Goal: Information Seeking & Learning: Learn about a topic

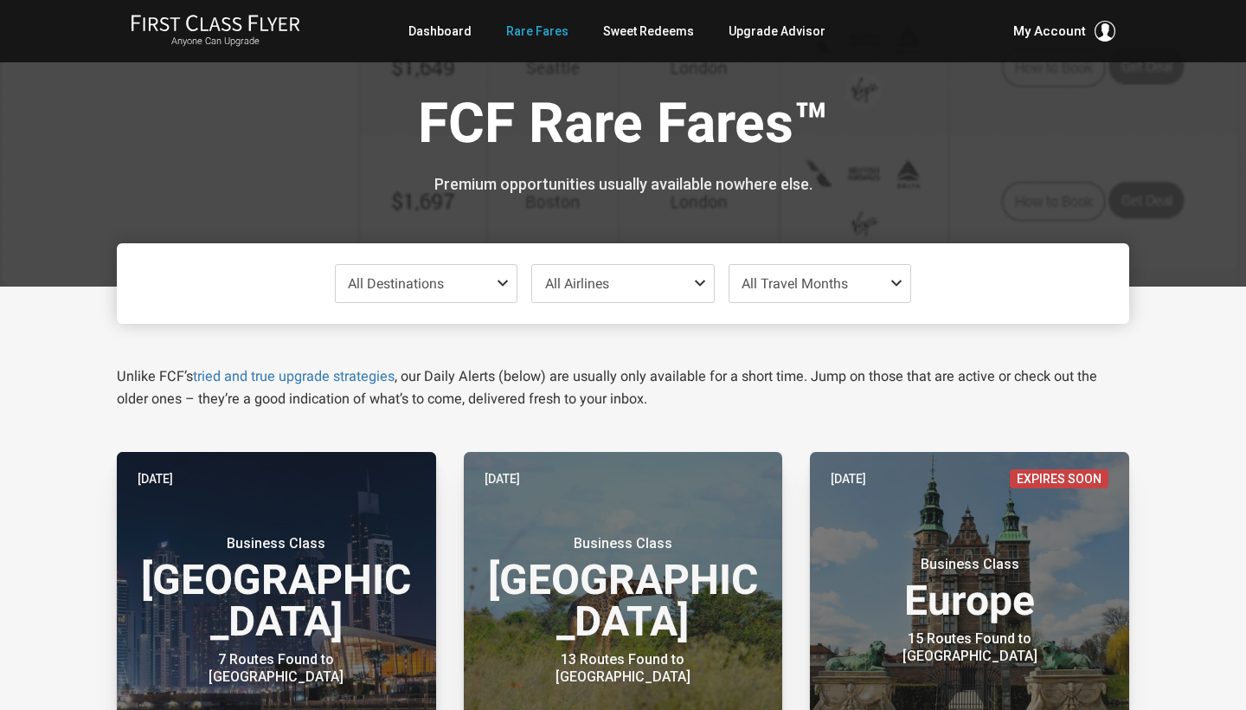
click at [879, 288] on span "All Travel Months" at bounding box center [821, 283] width 182 height 37
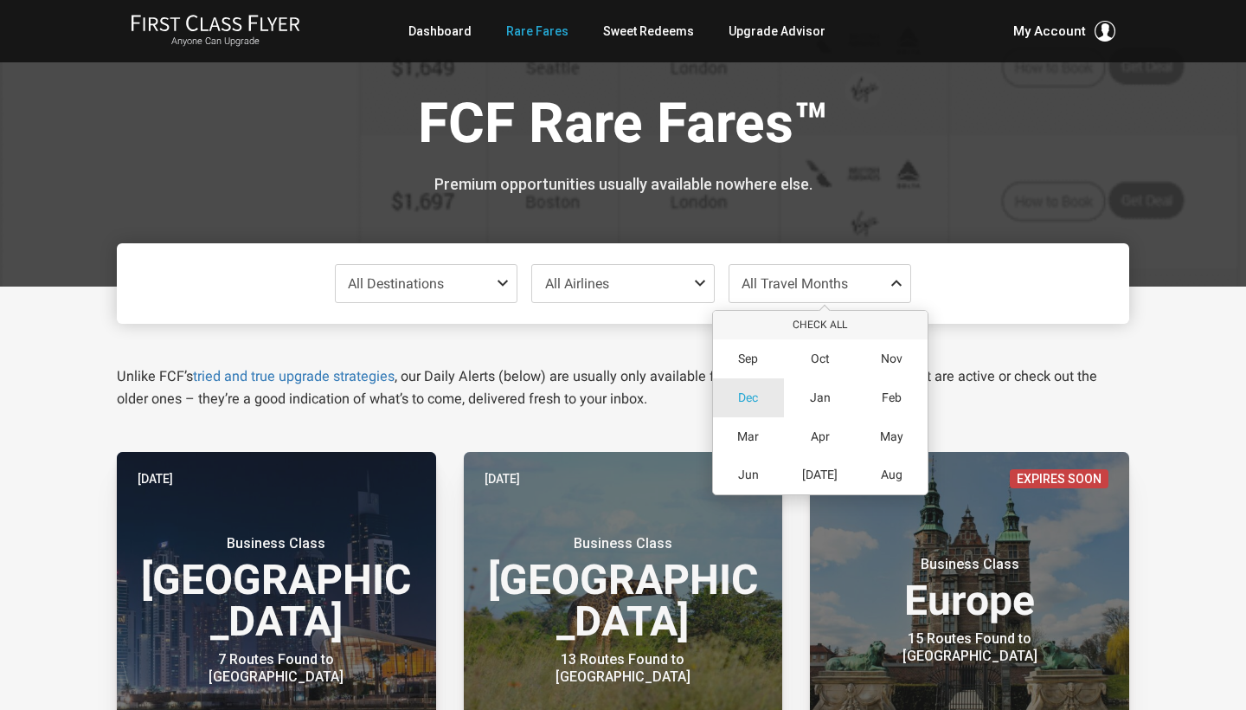
click at [750, 405] on div "Dec" at bounding box center [749, 397] width 72 height 39
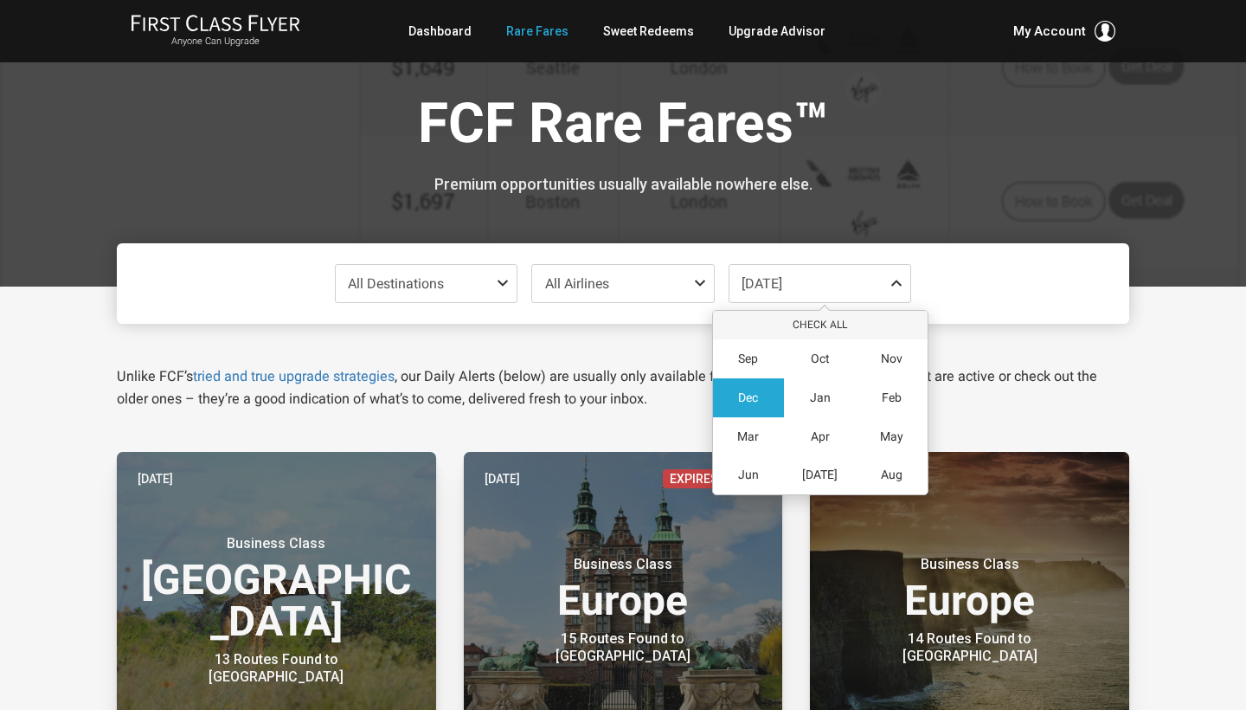
click at [1067, 264] on div "All Destinations Uncheck All Africa only Asia only Caribbean only Europe only H…" at bounding box center [623, 283] width 1013 height 80
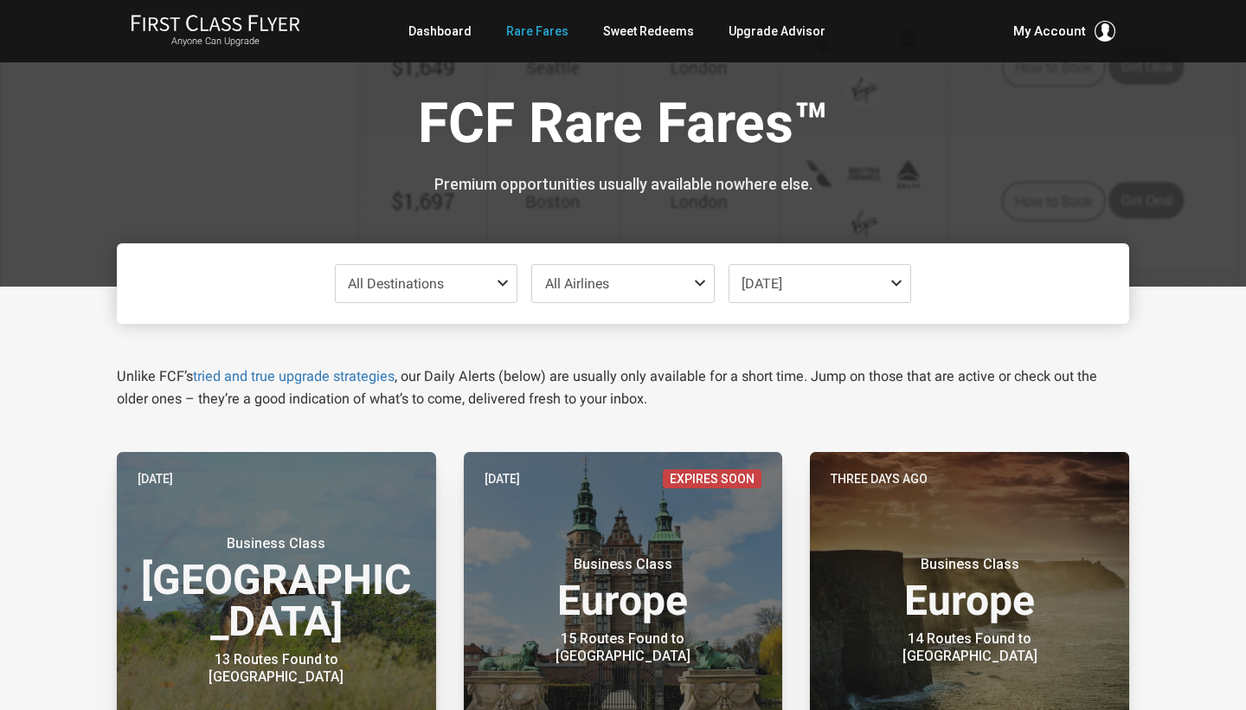
click at [1067, 264] on div "All Destinations Uncheck All Africa only Asia only Caribbean only Europe only H…" at bounding box center [623, 283] width 1013 height 80
click at [485, 280] on span "All Destinations" at bounding box center [427, 283] width 182 height 37
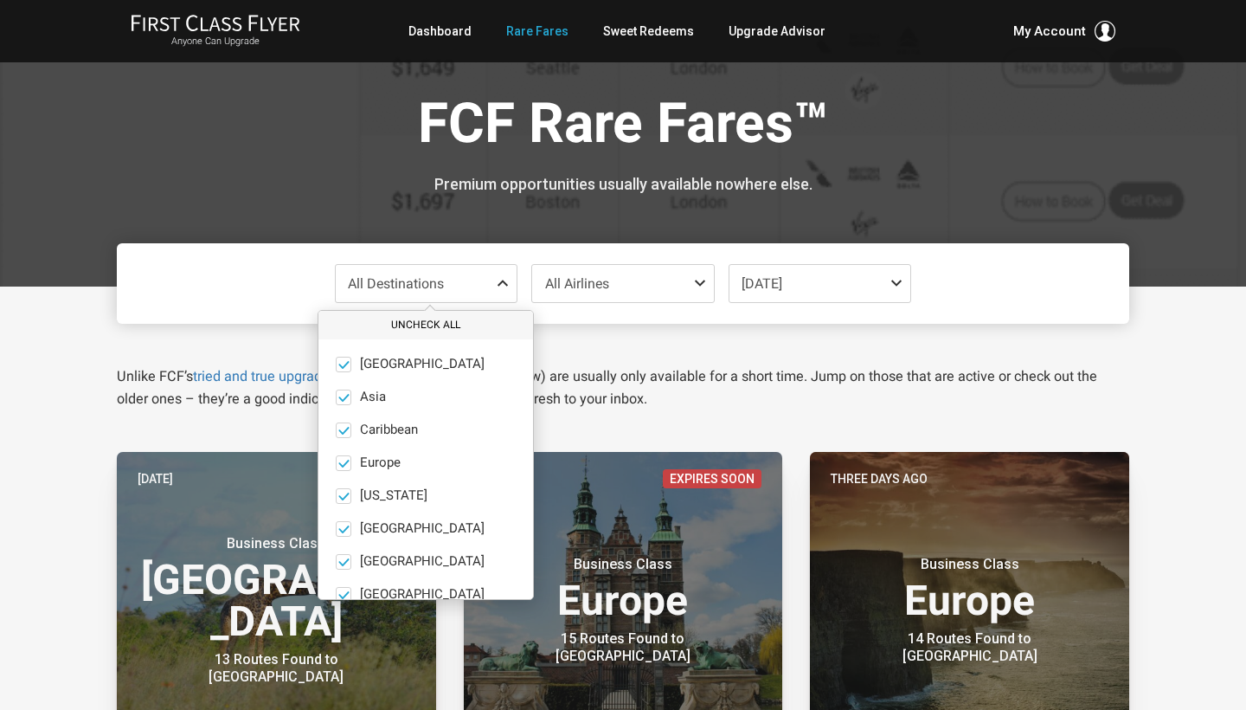
click at [404, 331] on button "Uncheck All" at bounding box center [426, 325] width 215 height 29
click at [344, 463] on span at bounding box center [344, 463] width 16 height 16
click at [0, 0] on input "Europe only" at bounding box center [0, 0] width 0 height 0
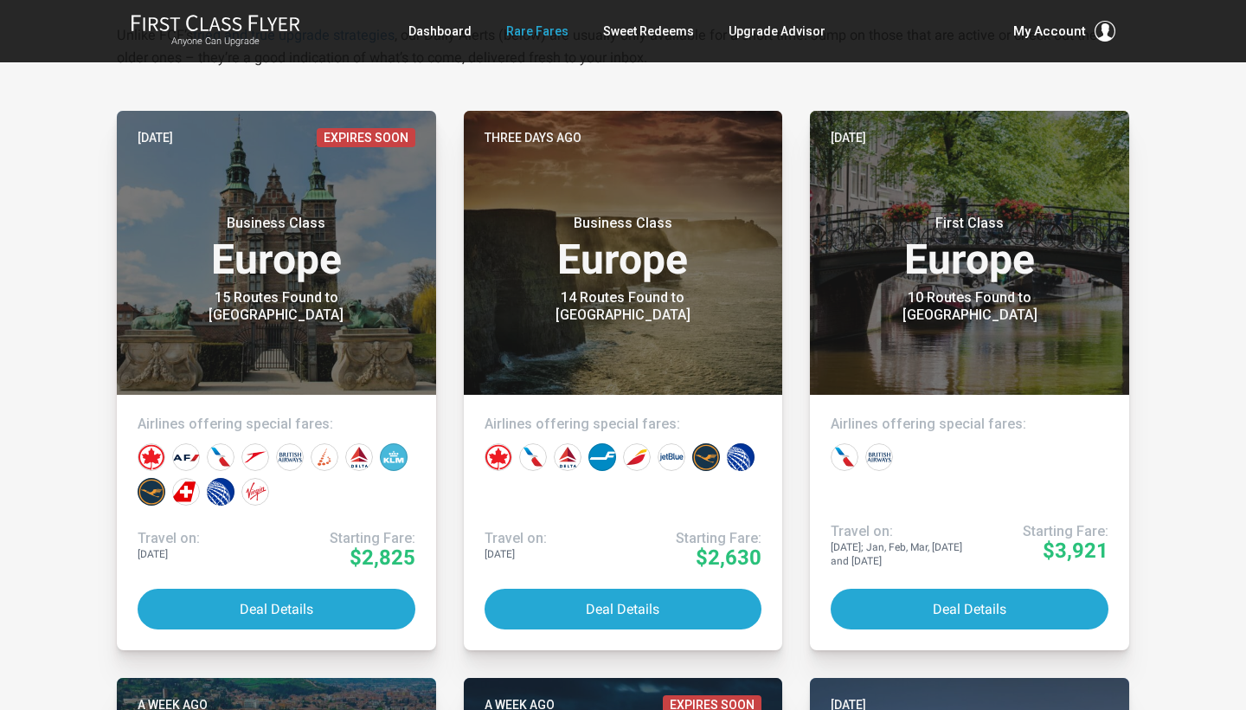
scroll to position [351, 0]
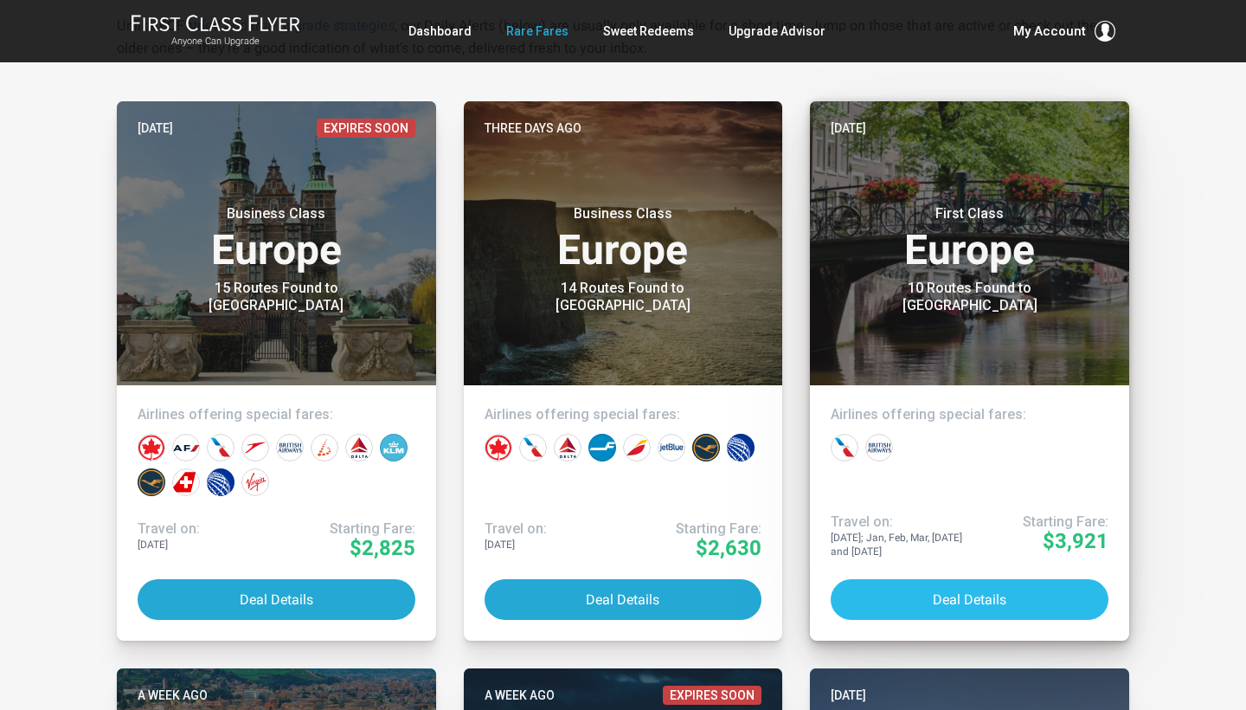
click at [920, 595] on button "Deal Details" at bounding box center [970, 599] width 278 height 41
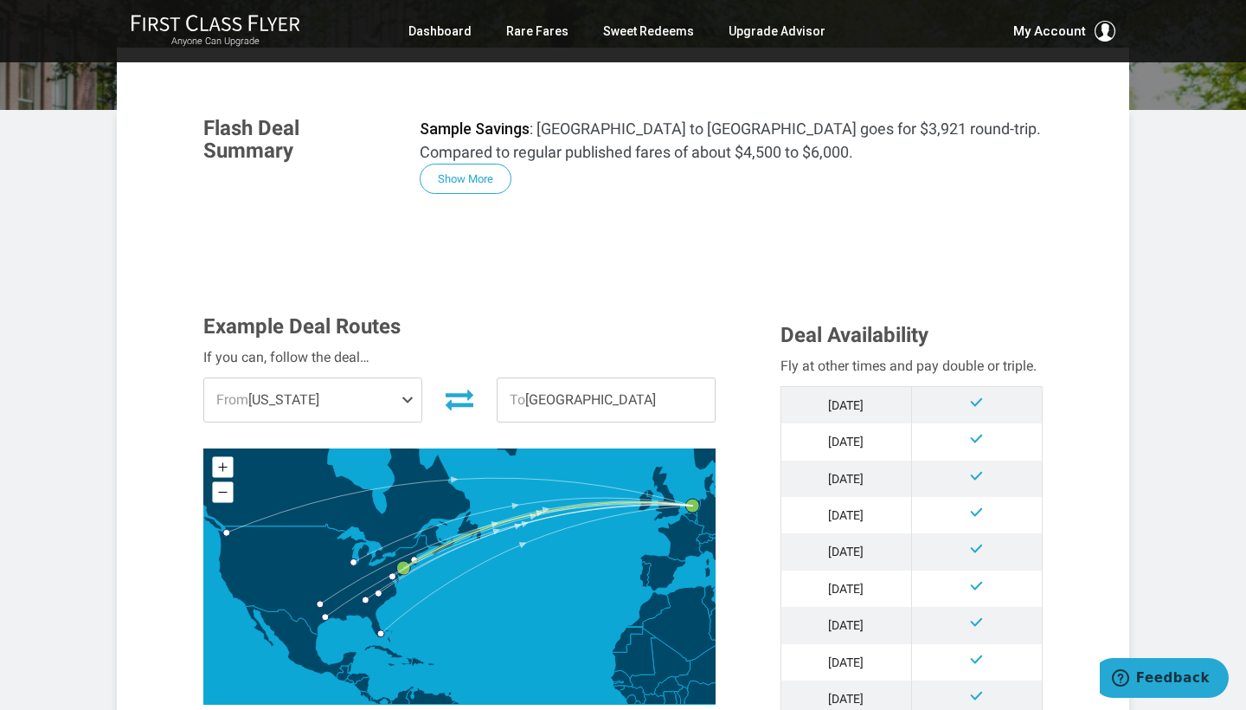
scroll to position [259, 0]
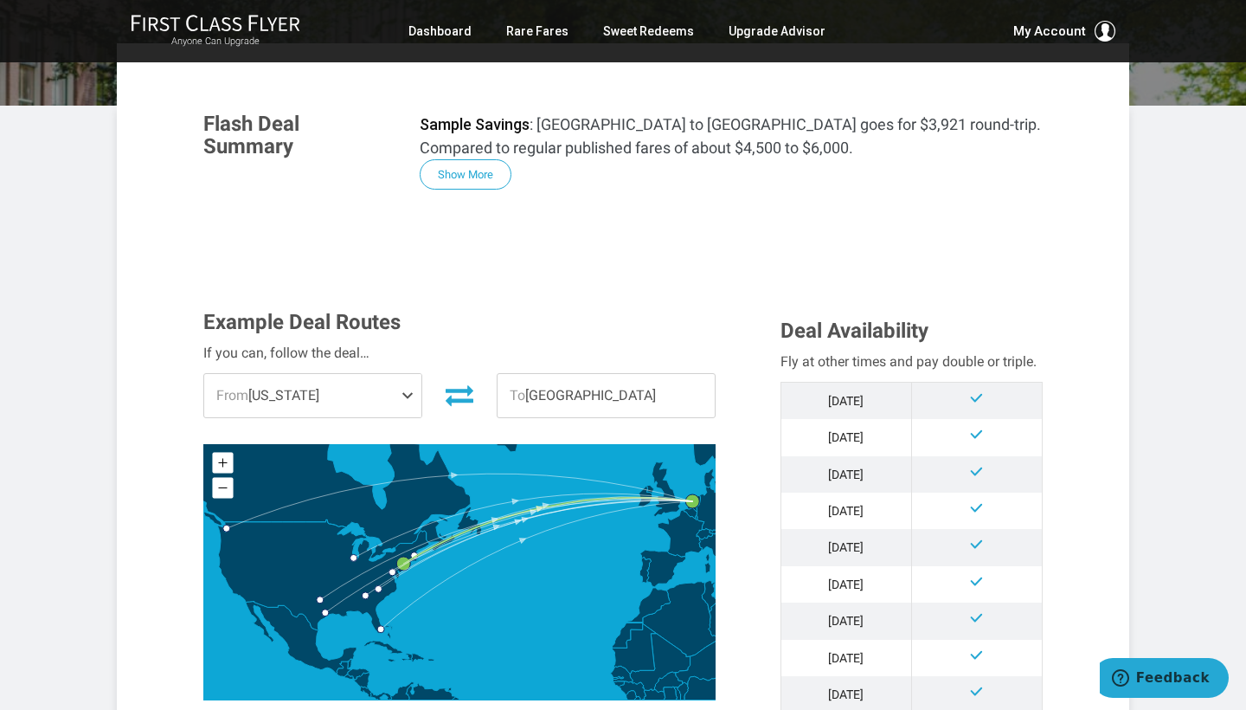
click at [924, 513] on td at bounding box center [976, 510] width 131 height 36
click at [405, 389] on span at bounding box center [411, 395] width 21 height 43
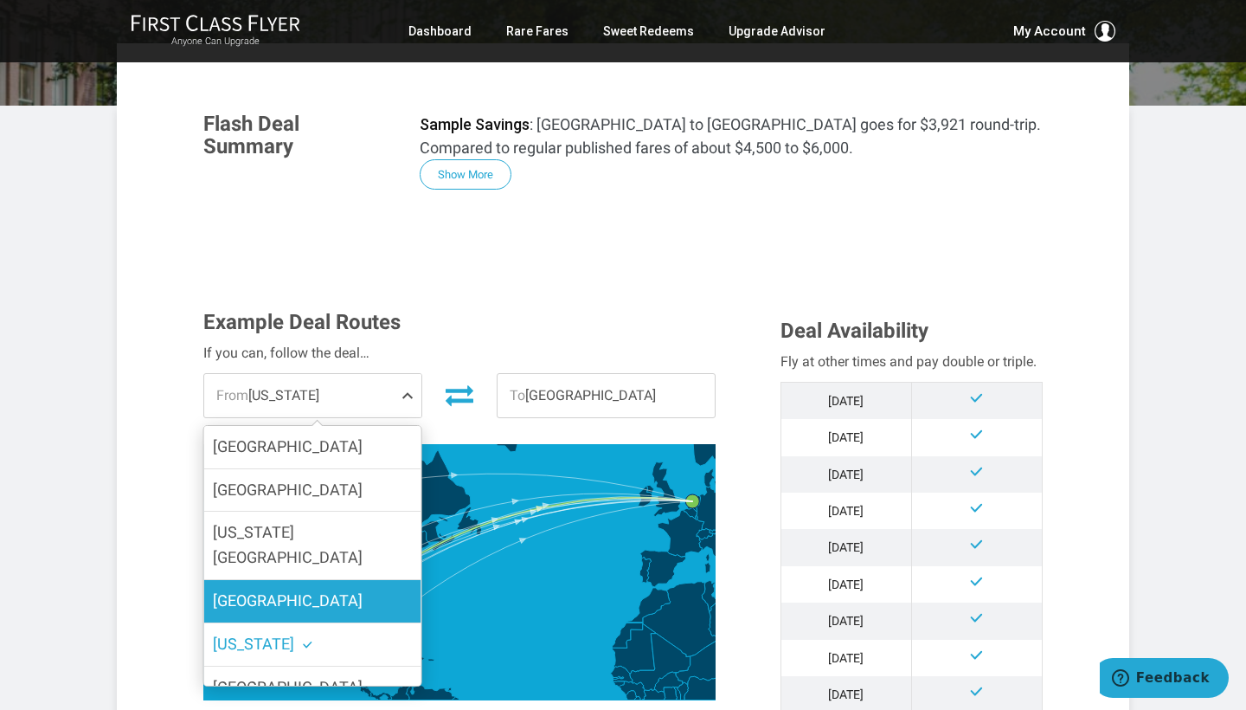
click at [327, 580] on label "Houston" at bounding box center [312, 601] width 217 height 42
click at [0, 0] on input "Houston" at bounding box center [0, 0] width 0 height 0
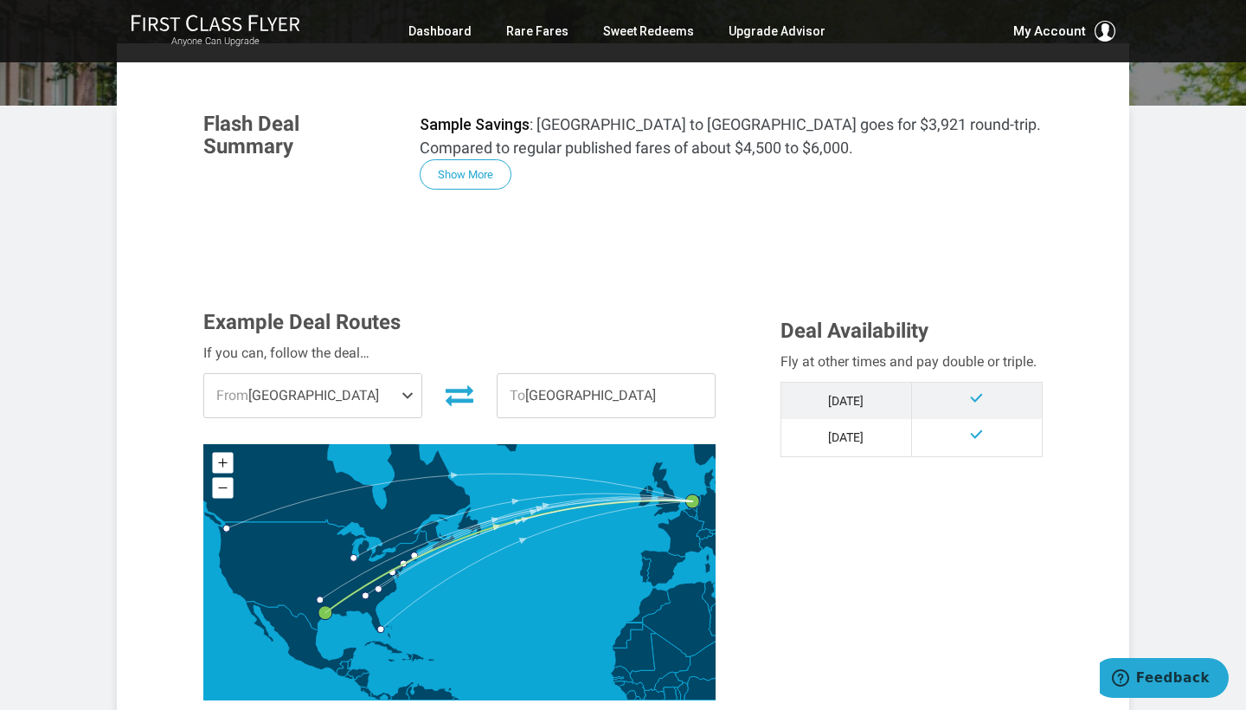
click at [851, 644] on div "Example Deal Routes If you can, follow the deal… From Houston Boston Chicago Wa…" at bounding box center [623, 518] width 866 height 415
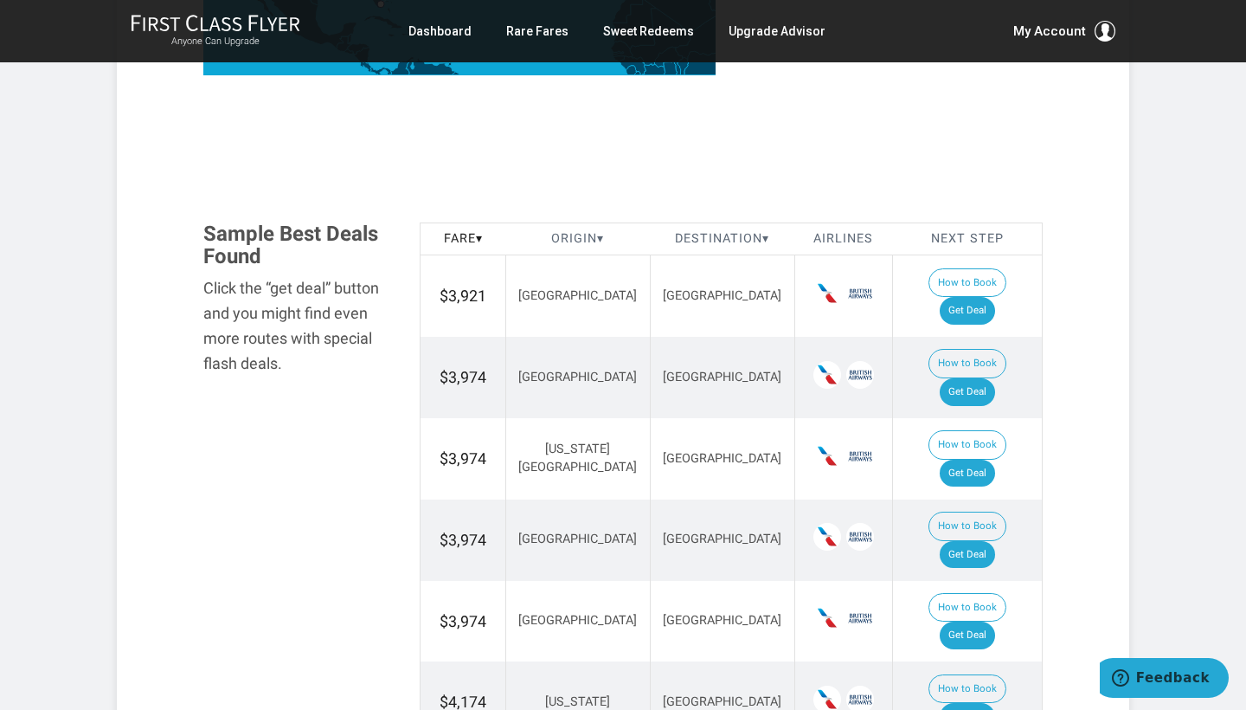
scroll to position [878, 0]
